Goal: Task Accomplishment & Management: Use online tool/utility

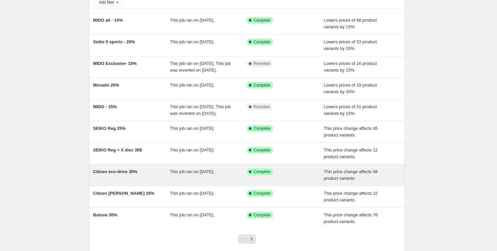
scroll to position [104, 0]
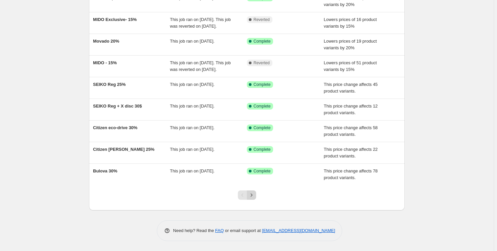
click at [254, 196] on icon "Next" at bounding box center [251, 194] width 7 height 7
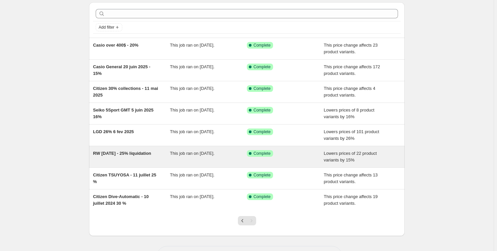
scroll to position [48, 0]
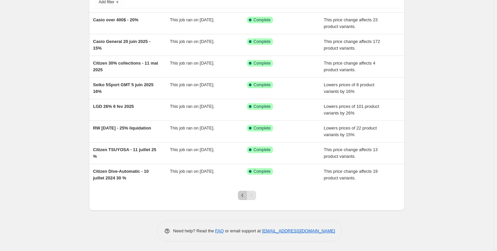
drag, startPoint x: 243, startPoint y: 192, endPoint x: 243, endPoint y: 189, distance: 3.4
click at [243, 192] on icon "Previous" at bounding box center [242, 195] width 7 height 7
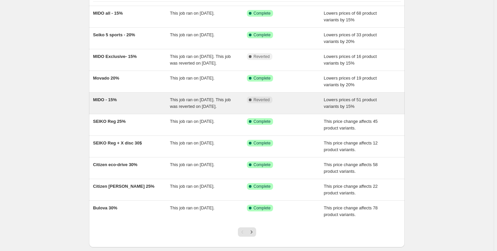
scroll to position [60, 0]
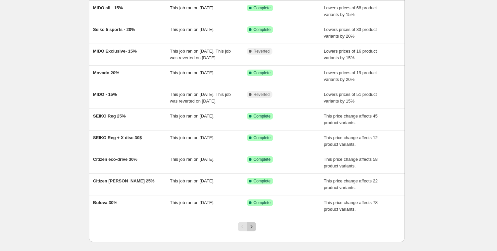
click at [253, 231] on button "Next" at bounding box center [251, 226] width 9 height 9
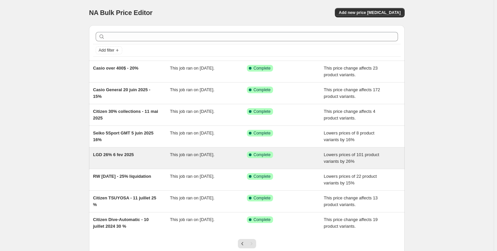
click at [168, 155] on div "LGD 26% 6 fev 2025" at bounding box center [131, 157] width 77 height 13
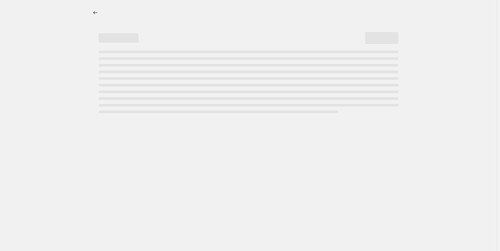
select select "percentage"
select select "no_change"
select select "collection"
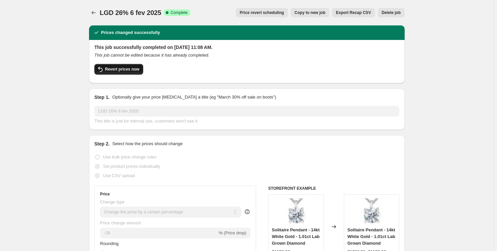
click at [138, 66] on span "Revert prices now" at bounding box center [122, 68] width 34 height 5
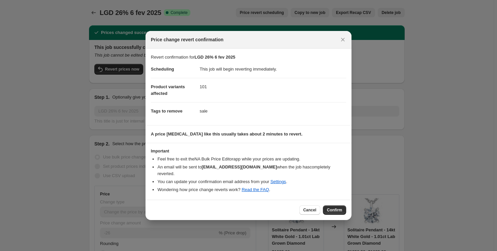
click at [335, 205] on button "Confirm" at bounding box center [334, 209] width 23 height 9
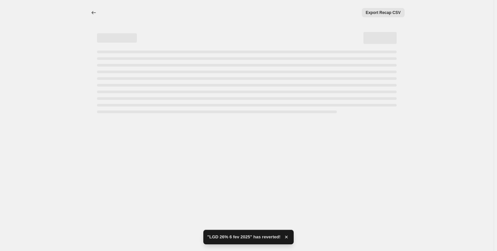
select select "percentage"
select select "no_change"
select select "collection"
